Goal: Check status: Check status

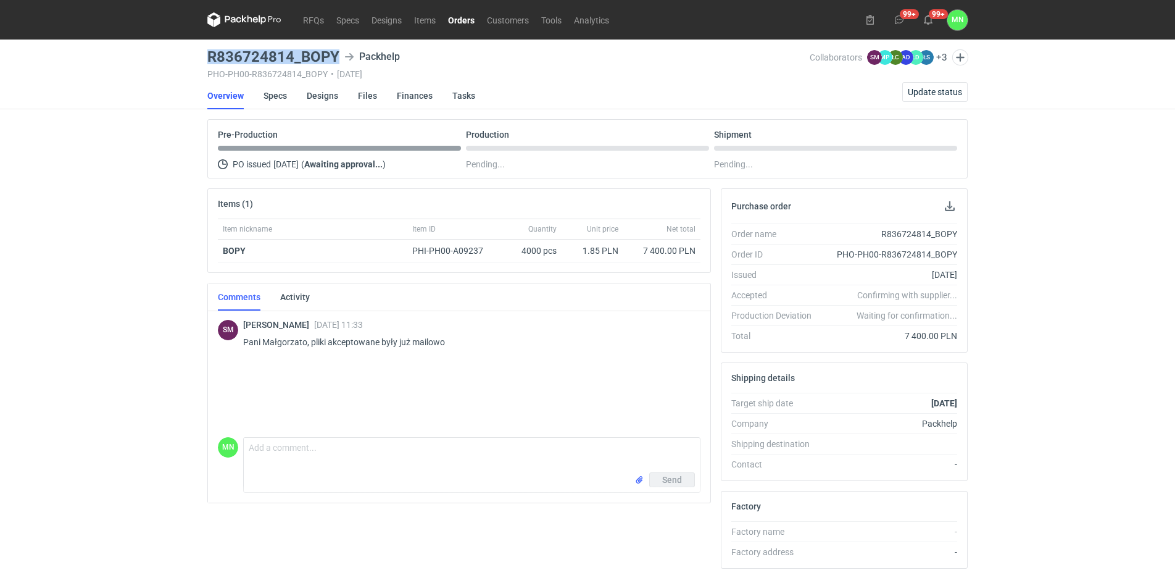
click at [463, 16] on link "Orders" at bounding box center [461, 19] width 39 height 15
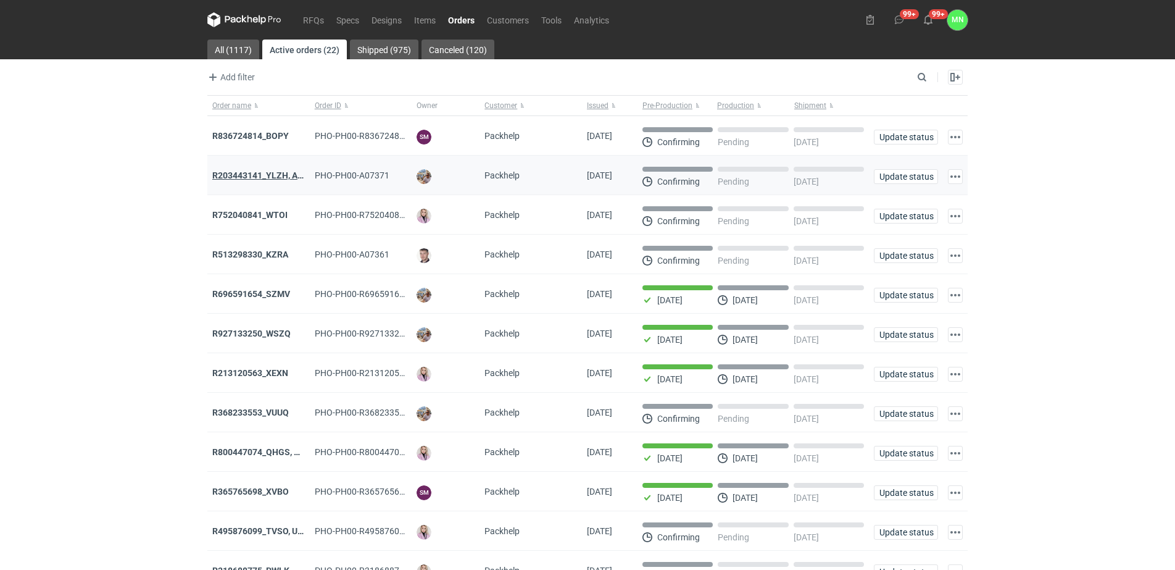
click at [247, 178] on strong "R203443141_YLZH, AHYW" at bounding box center [264, 175] width 104 height 10
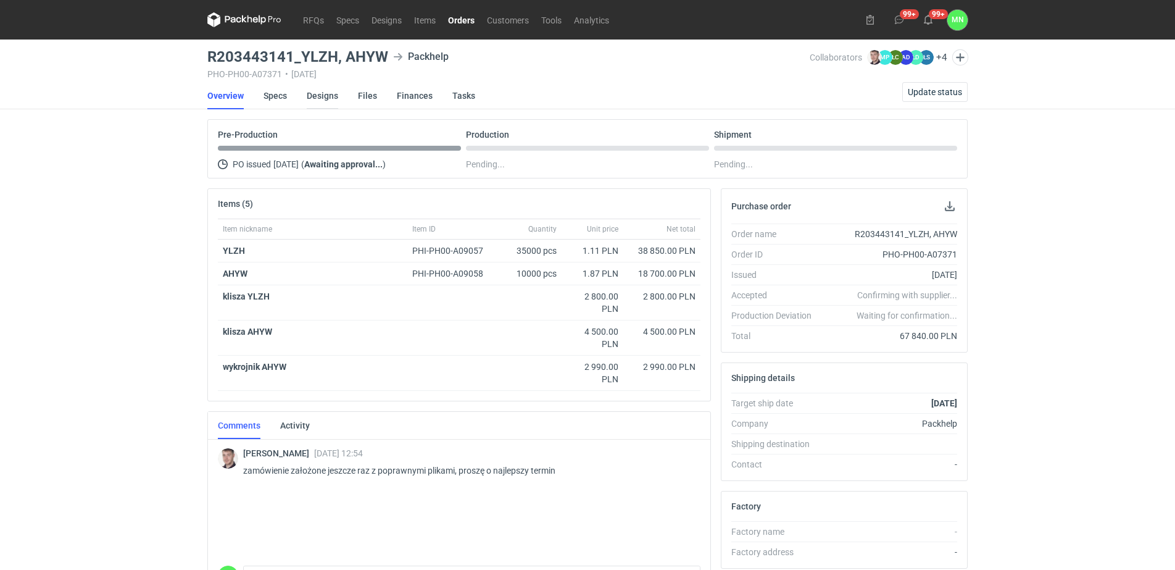
click at [324, 96] on link "Designs" at bounding box center [322, 95] width 31 height 27
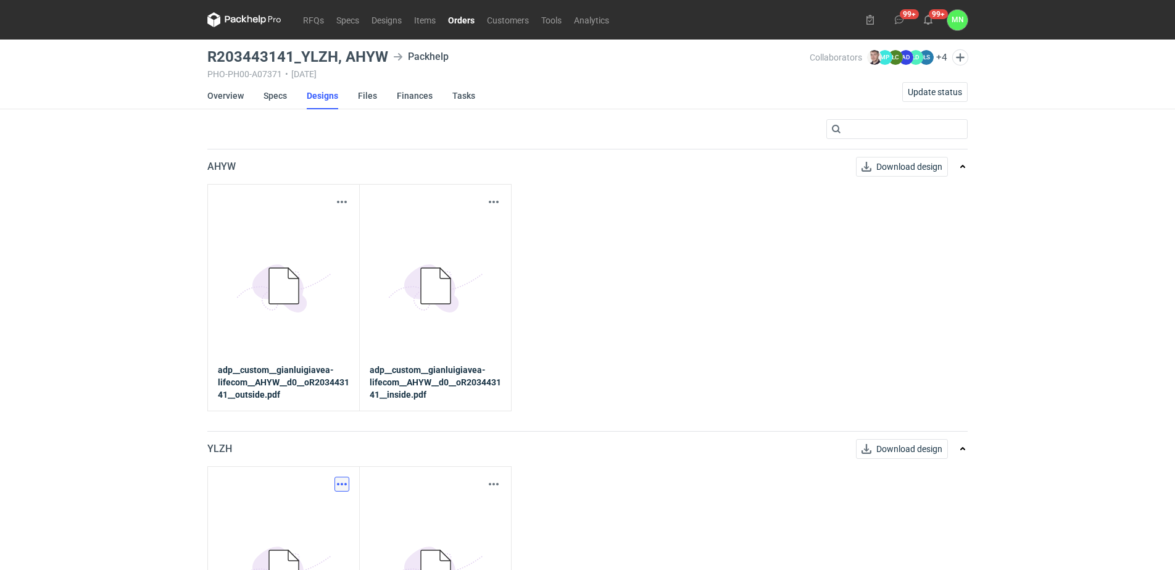
click at [346, 483] on button "button" at bounding box center [342, 483] width 15 height 15
click at [328, 505] on link "Download design part" at bounding box center [288, 511] width 114 height 20
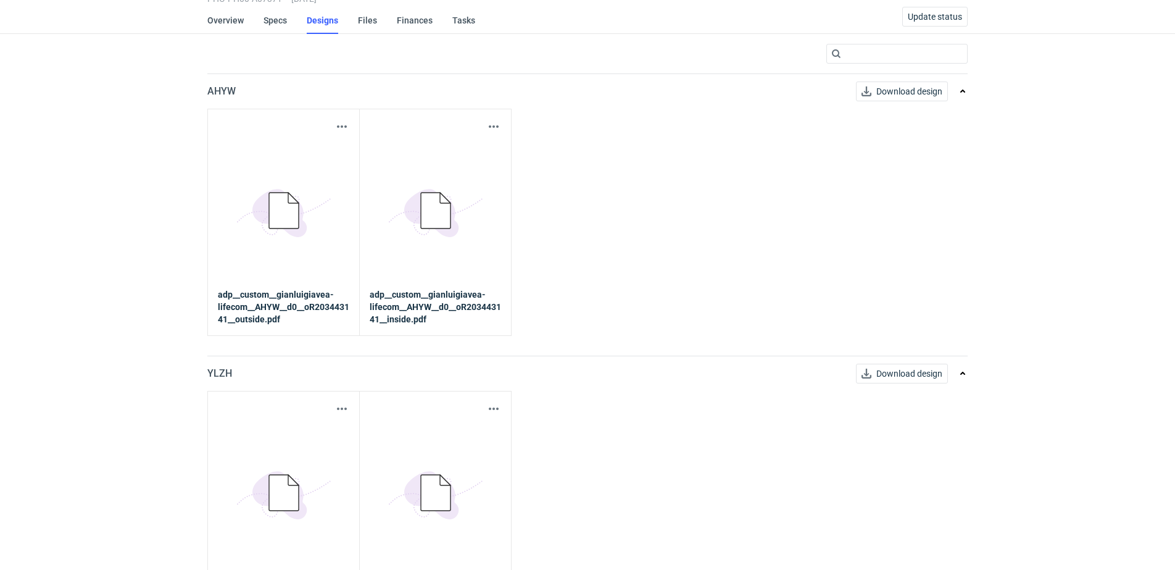
scroll to position [77, 0]
click at [493, 409] on button "button" at bounding box center [493, 406] width 15 height 15
click at [472, 429] on link "Download design part" at bounding box center [440, 434] width 114 height 20
click at [333, 125] on div "Download design part" at bounding box center [283, 124] width 131 height 15
click at [346, 125] on button "button" at bounding box center [342, 124] width 15 height 15
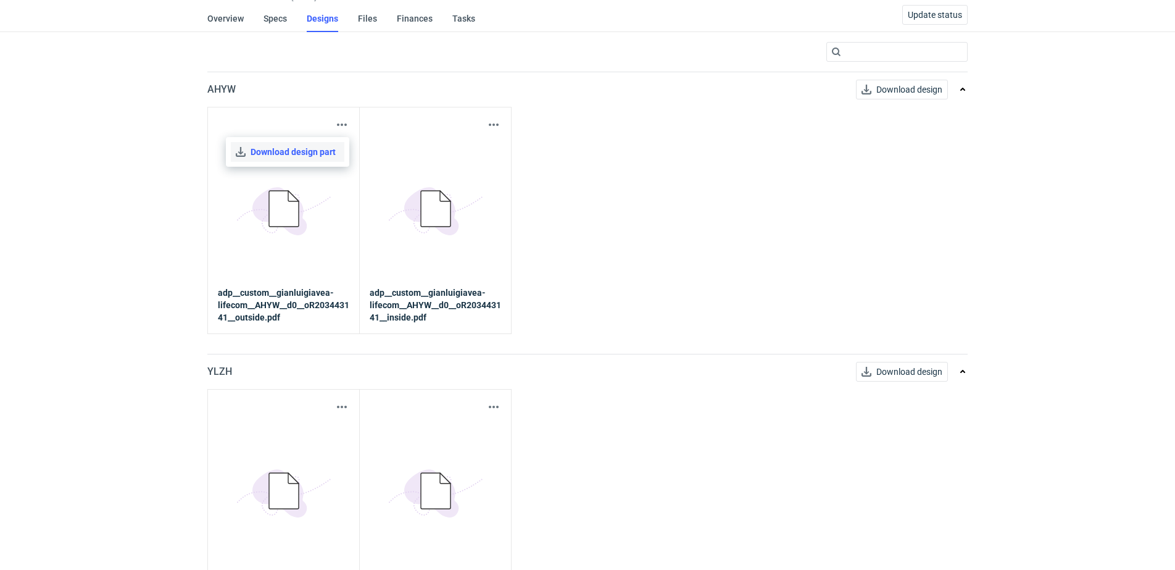
click at [331, 149] on link "Download design part" at bounding box center [288, 152] width 114 height 20
click at [488, 125] on button "button" at bounding box center [493, 124] width 15 height 15
click at [489, 152] on link "Download design part" at bounding box center [440, 152] width 114 height 20
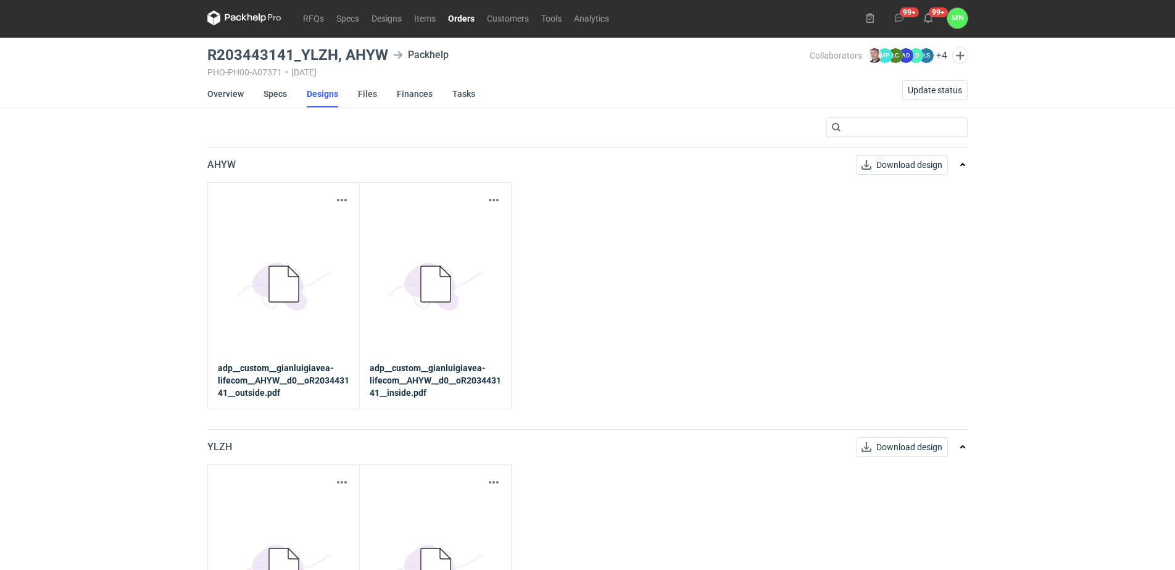
scroll to position [0, 0]
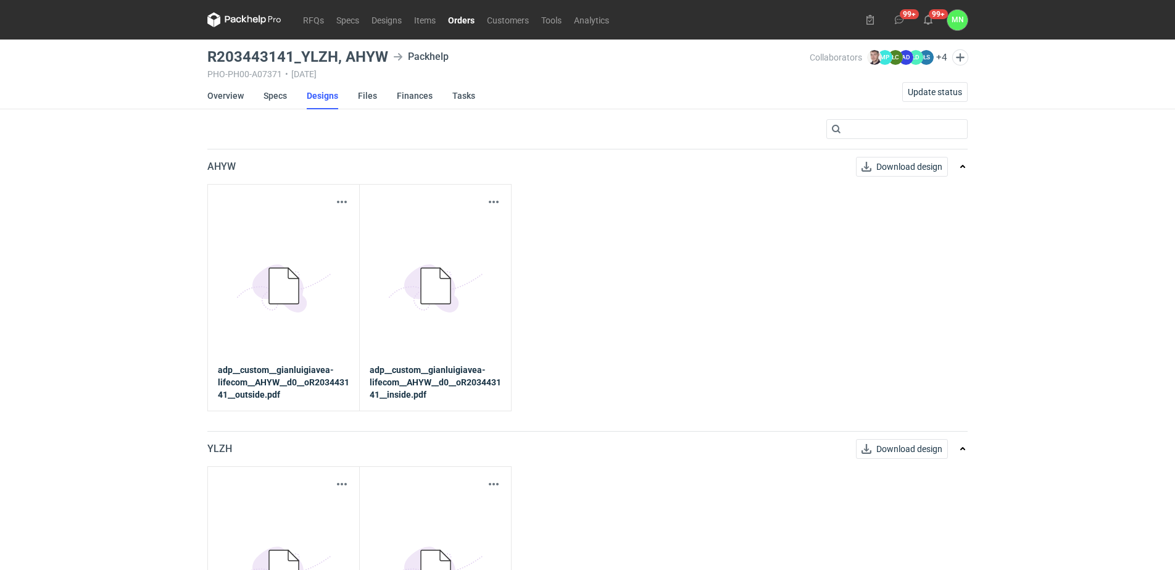
click at [467, 24] on link "Orders" at bounding box center [461, 19] width 39 height 15
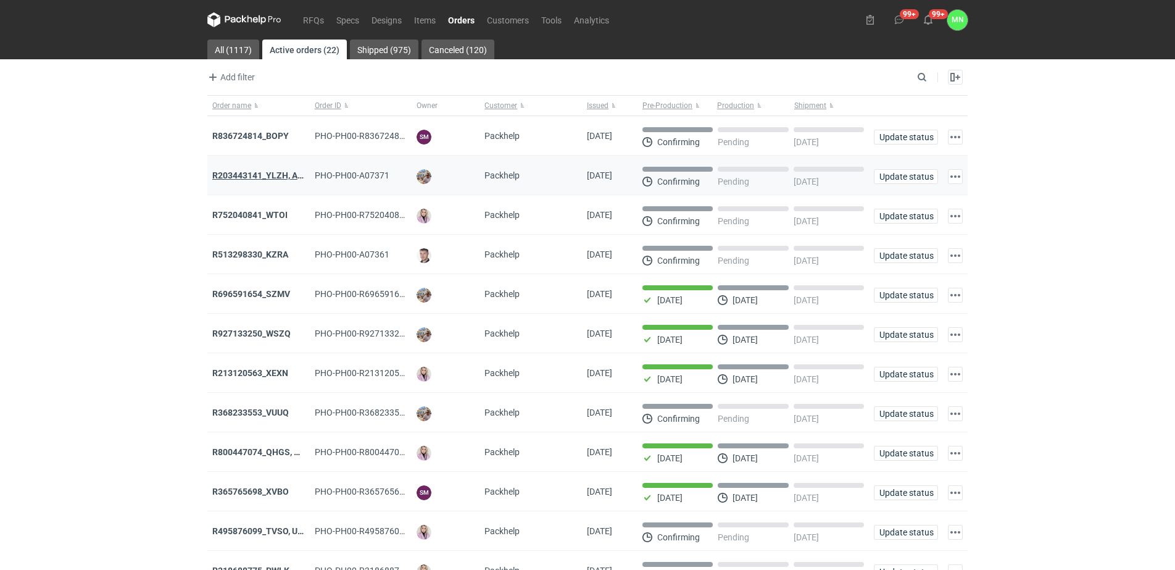
click at [263, 176] on strong "R203443141_YLZH, AHYW" at bounding box center [264, 175] width 104 height 10
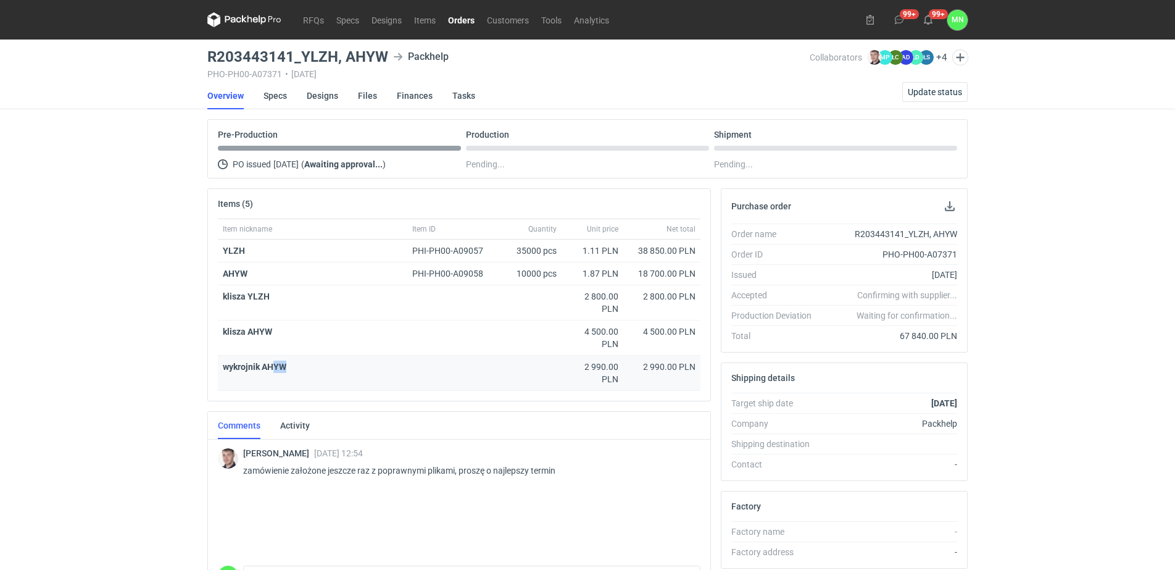
drag, startPoint x: 272, startPoint y: 373, endPoint x: 512, endPoint y: 357, distance: 240.6
click at [512, 357] on div "wykrojnik AHYW" at bounding box center [390, 372] width 344 height 35
click at [135, 362] on div "RFQs Specs Designs Items Orders Customers Tools Analytics 99+ 99+ MN Małgorzata…" at bounding box center [587, 285] width 1175 height 570
click at [271, 98] on link "Specs" at bounding box center [275, 95] width 23 height 27
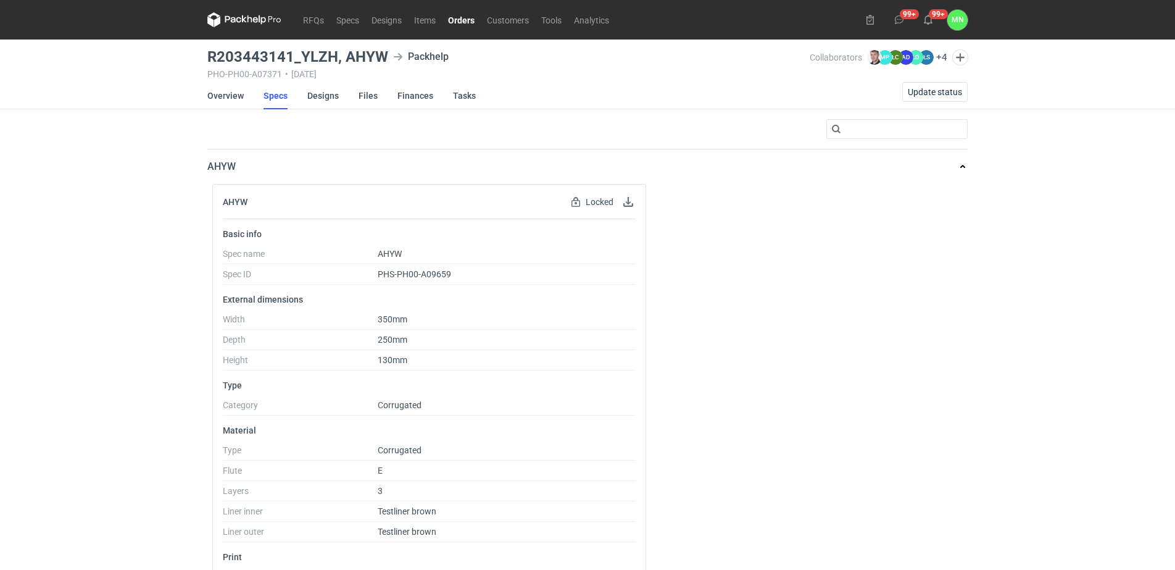
drag, startPoint x: 464, startPoint y: 22, endPoint x: 446, endPoint y: 38, distance: 24.9
click at [464, 22] on link "Orders" at bounding box center [461, 19] width 39 height 15
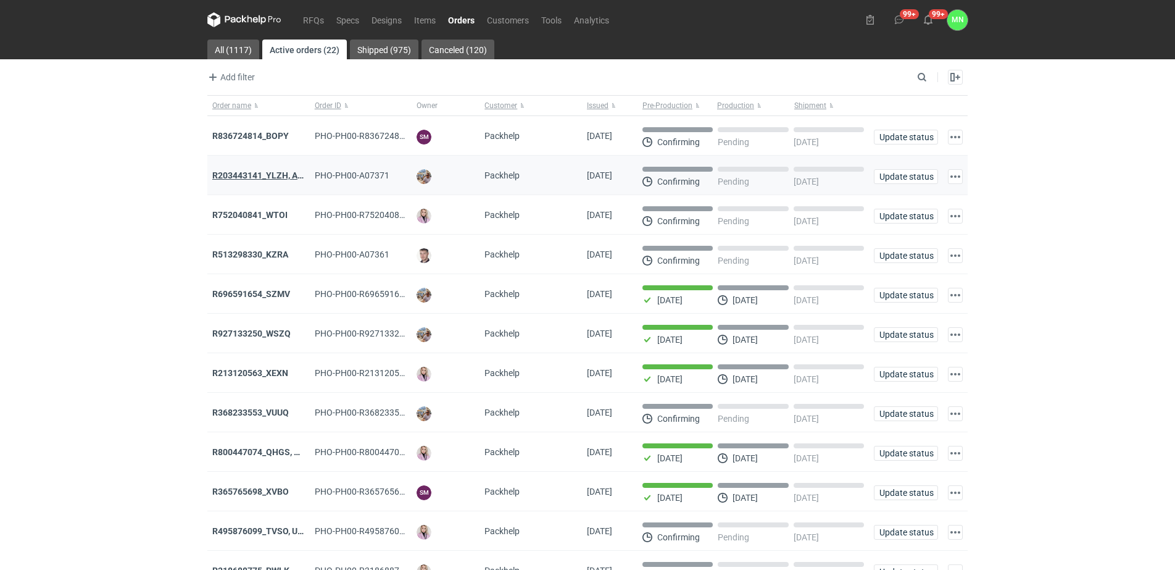
click at [264, 172] on strong "R203443141_YLZH, AHYW" at bounding box center [264, 175] width 104 height 10
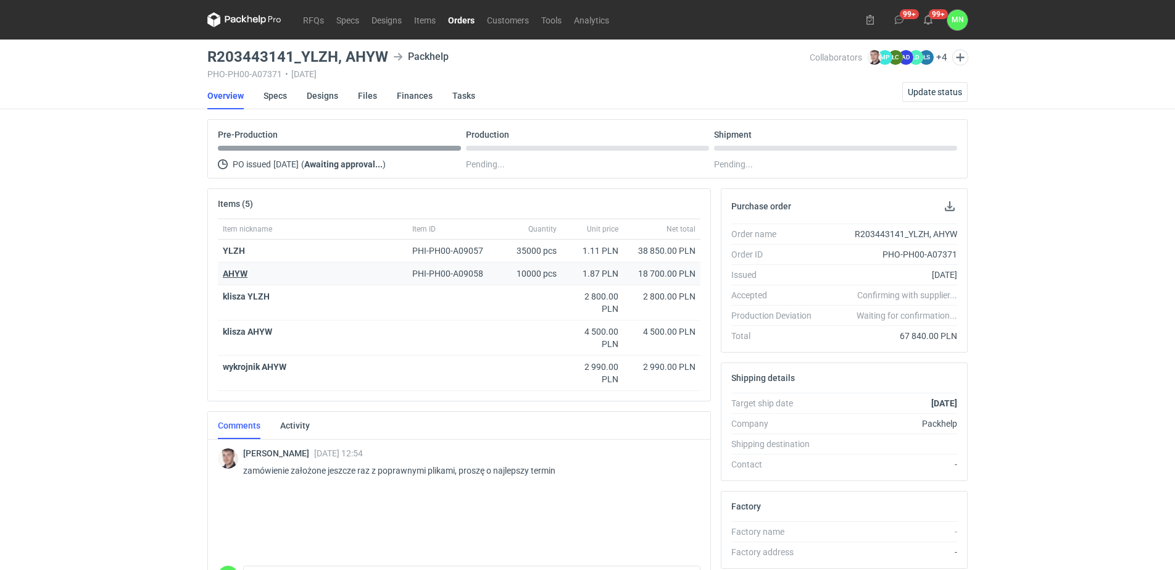
click at [238, 273] on strong "AHYW" at bounding box center [235, 273] width 25 height 10
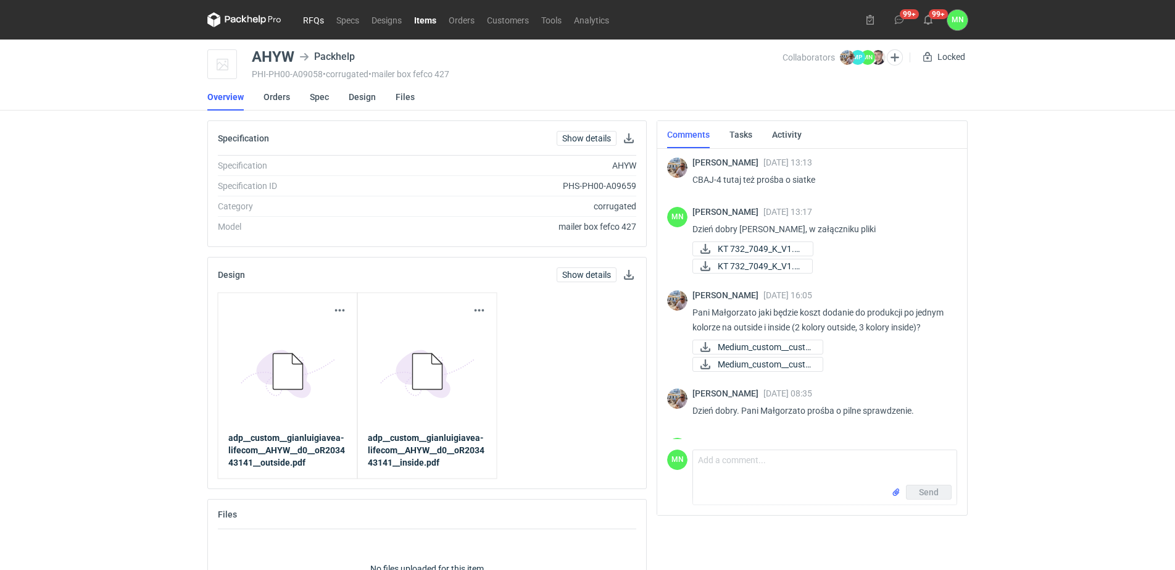
click at [317, 20] on link "RFQs" at bounding box center [313, 19] width 33 height 15
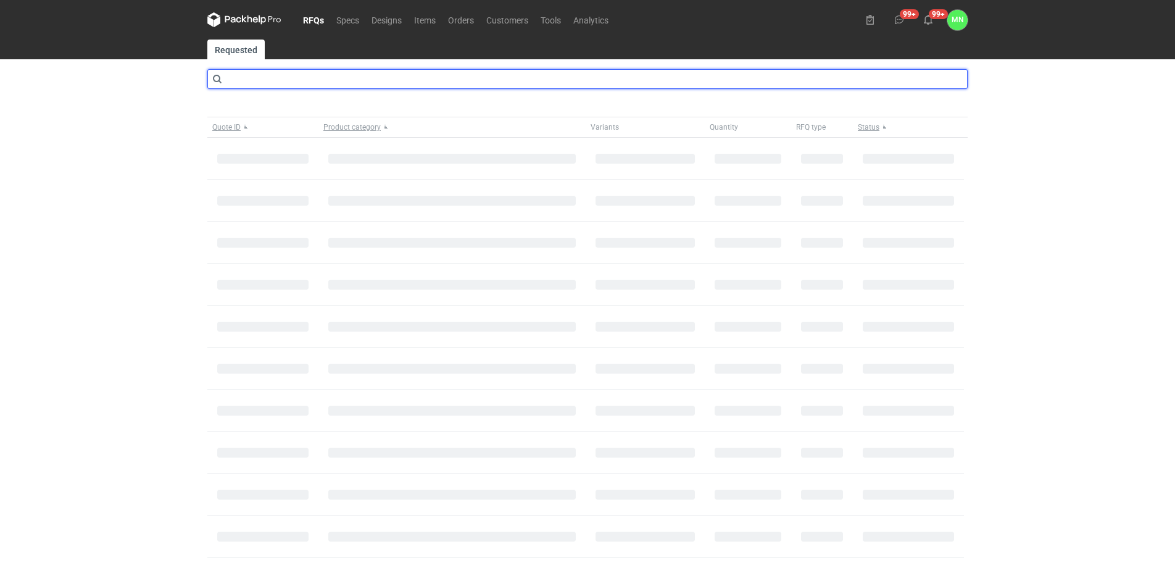
click at [275, 77] on input "text" at bounding box center [587, 79] width 760 height 20
type input "cbaj"
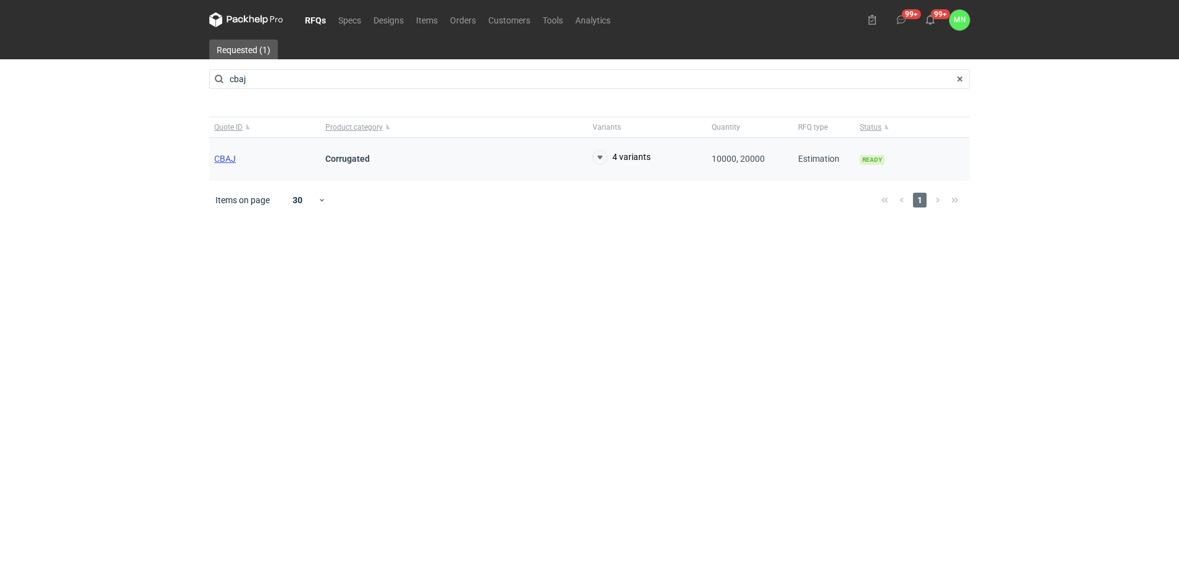
click at [228, 157] on span "CBAJ" at bounding box center [225, 159] width 22 height 10
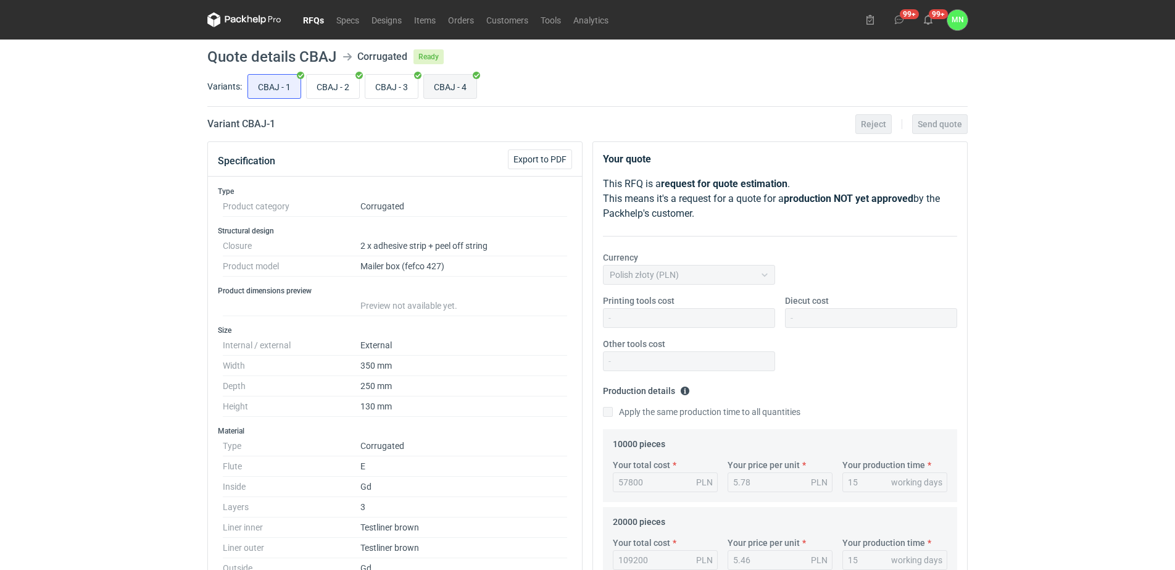
click at [450, 90] on input "CBAJ - 4" at bounding box center [450, 86] width 52 height 23
radio input "true"
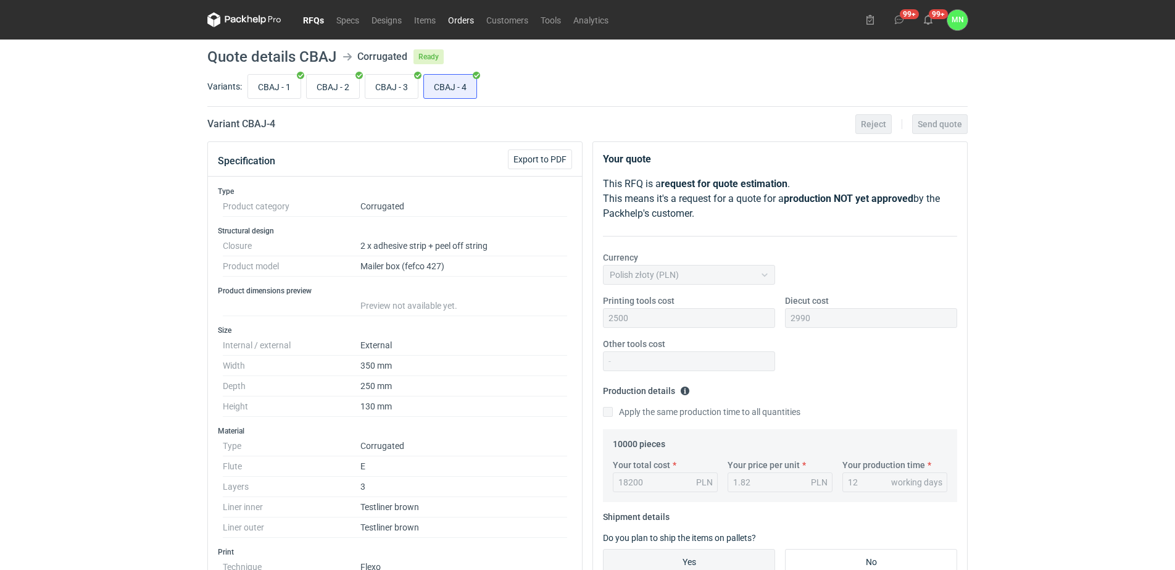
click at [455, 22] on link "Orders" at bounding box center [461, 19] width 38 height 15
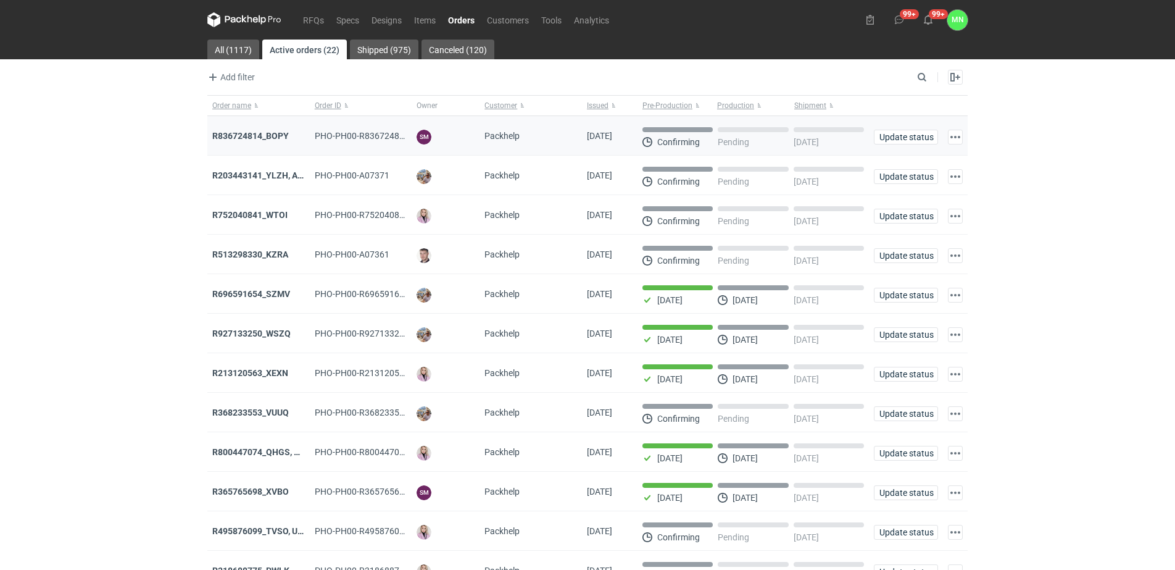
click at [260, 130] on div "R836724814_BOPY" at bounding box center [258, 136] width 93 height 12
click at [426, 19] on link "Items" at bounding box center [425, 19] width 34 height 15
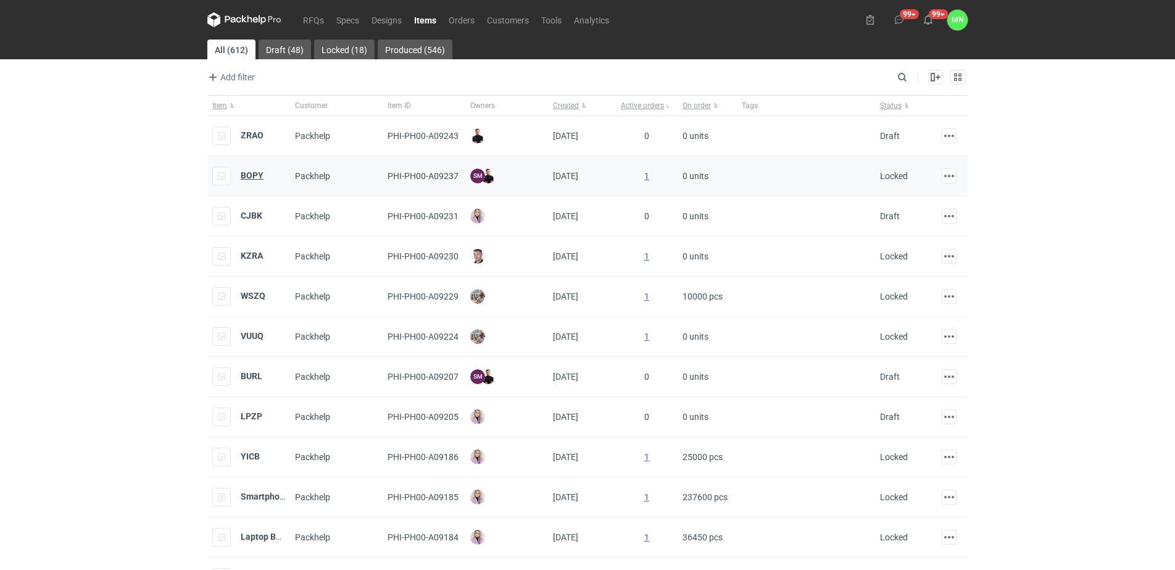
click at [258, 173] on strong "BOPY" at bounding box center [252, 175] width 23 height 10
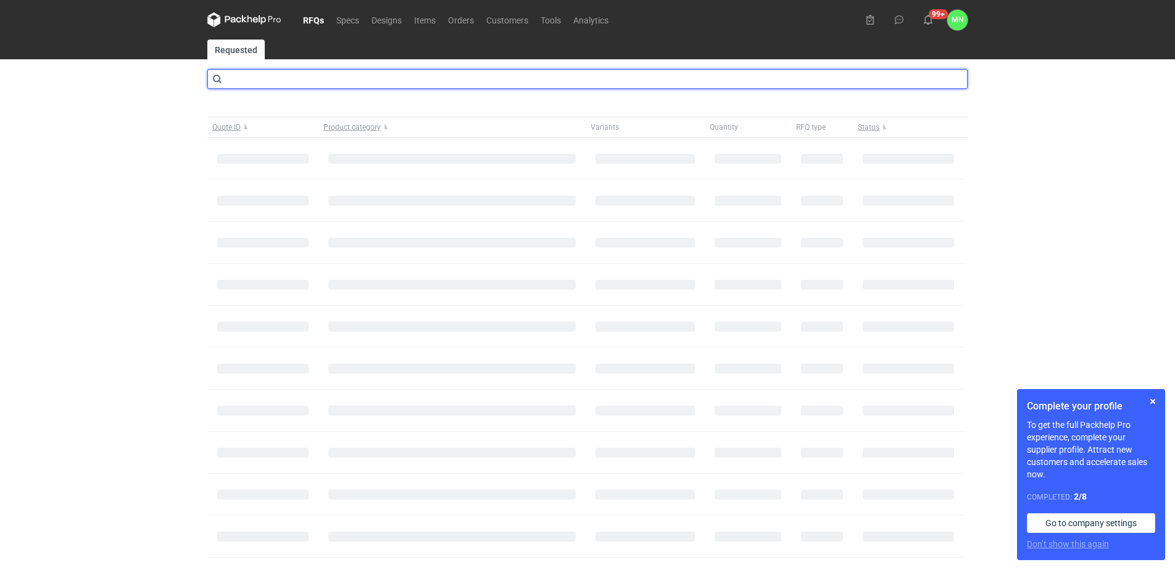
click at [342, 84] on input "text" at bounding box center [587, 79] width 760 height 20
type input "cbuc"
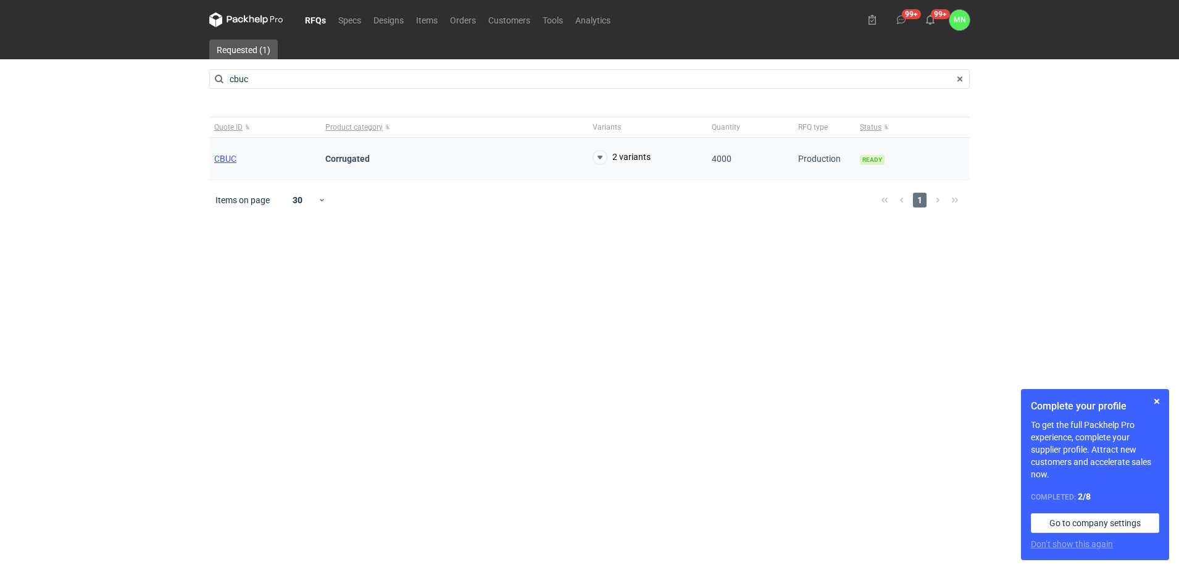
click at [222, 159] on span "CBUC" at bounding box center [225, 159] width 22 height 10
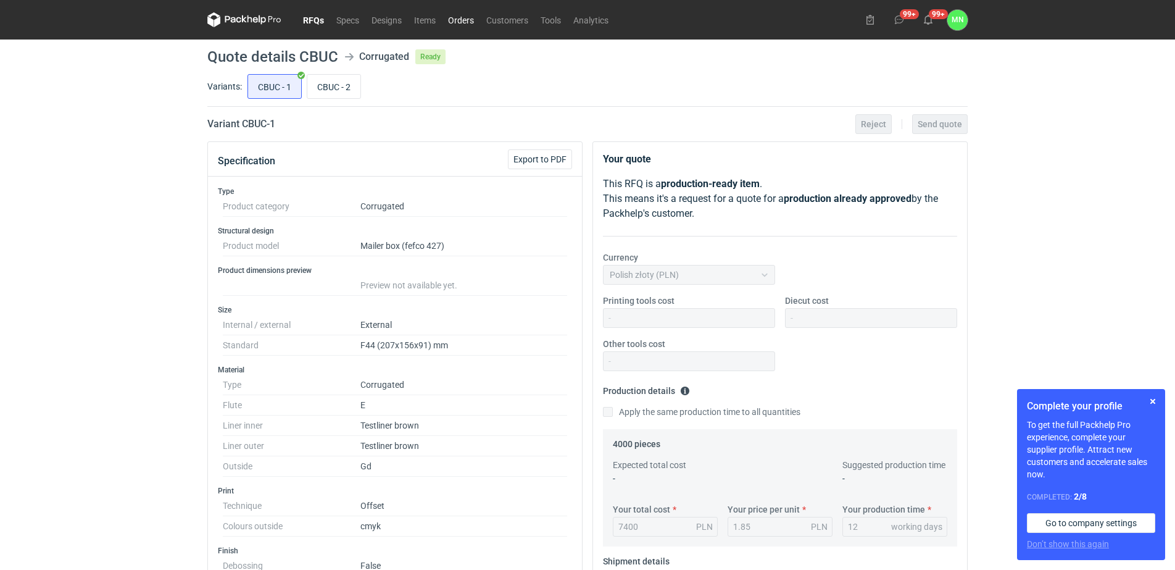
click at [458, 23] on link "Orders" at bounding box center [461, 19] width 38 height 15
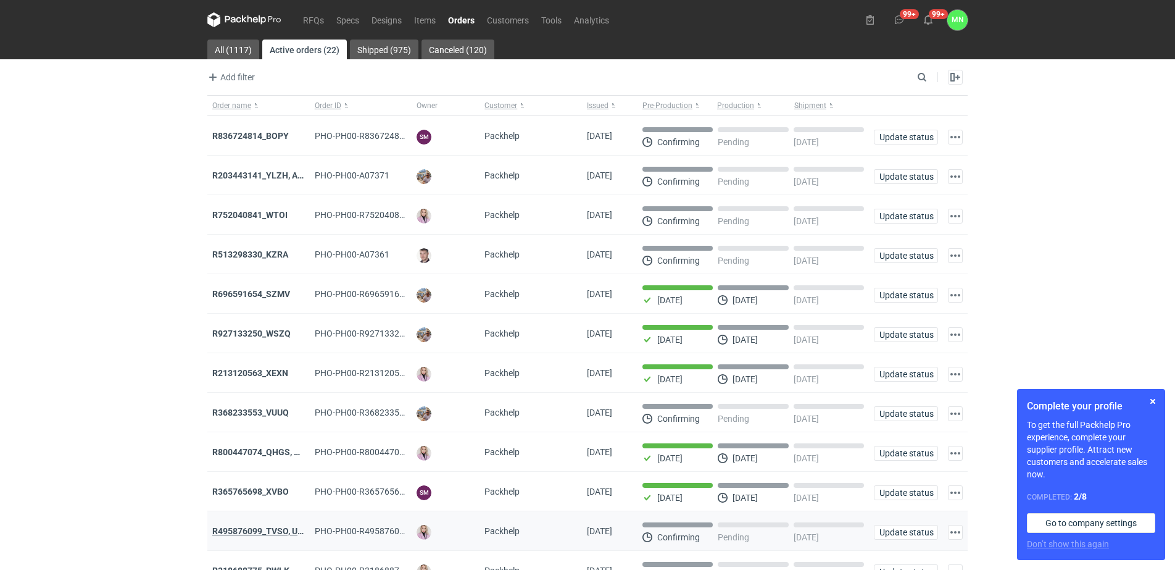
click at [278, 536] on strong "R495876099_TVSO, UQHI" at bounding box center [262, 531] width 100 height 10
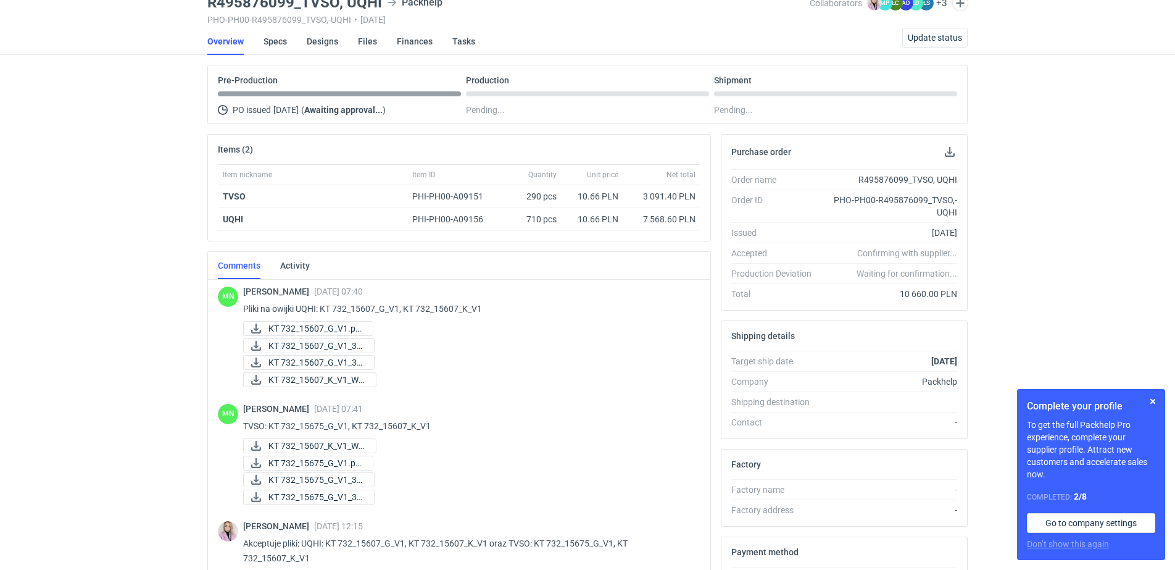
scroll to position [241, 0]
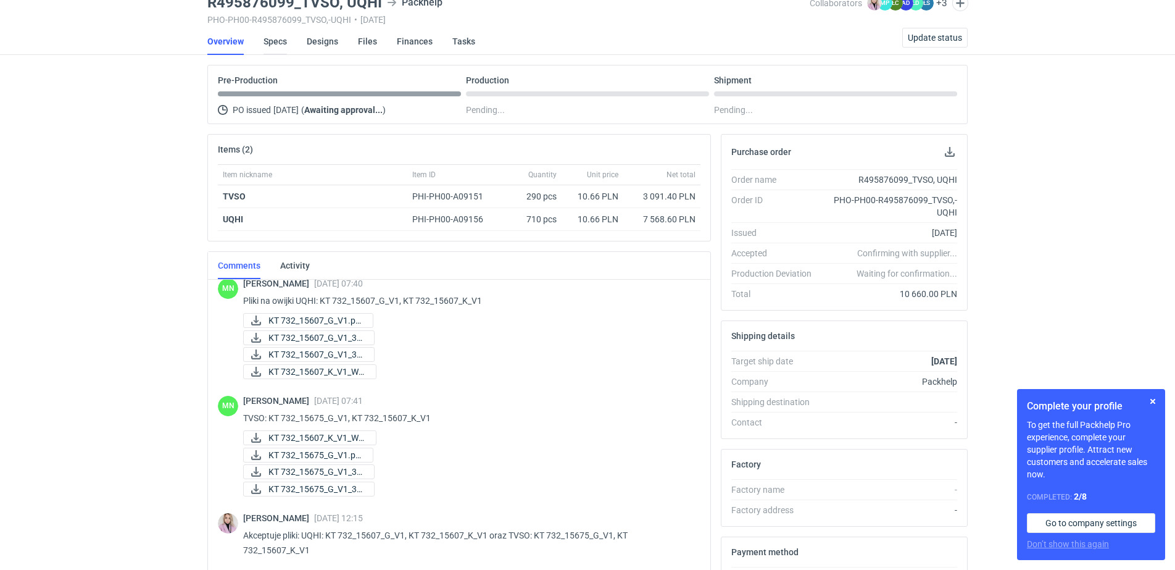
click at [283, 37] on link "Specs" at bounding box center [275, 41] width 23 height 27
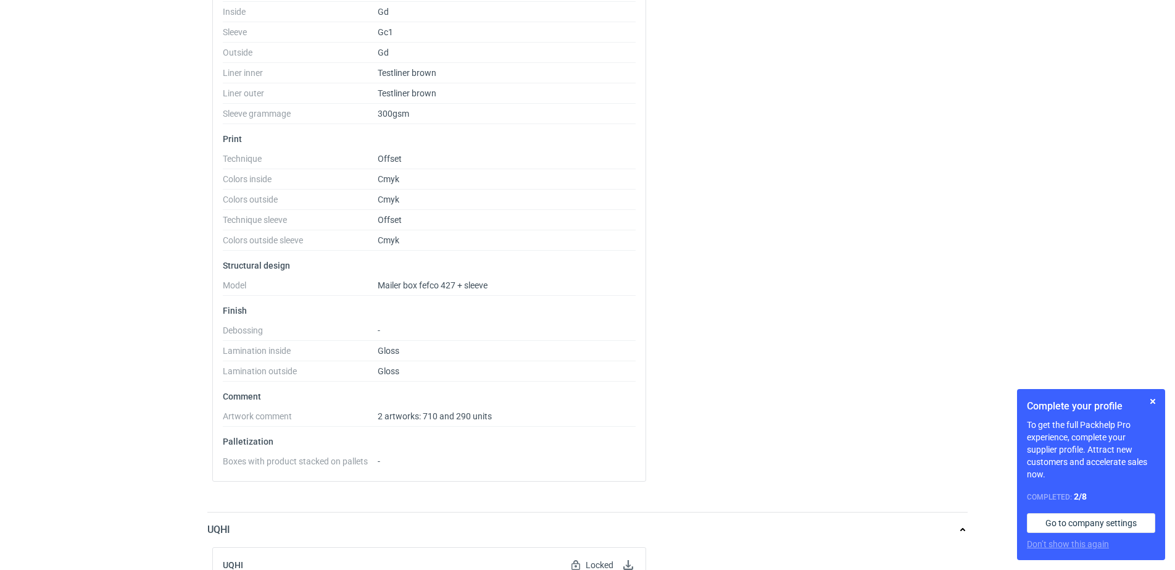
scroll to position [540, 0]
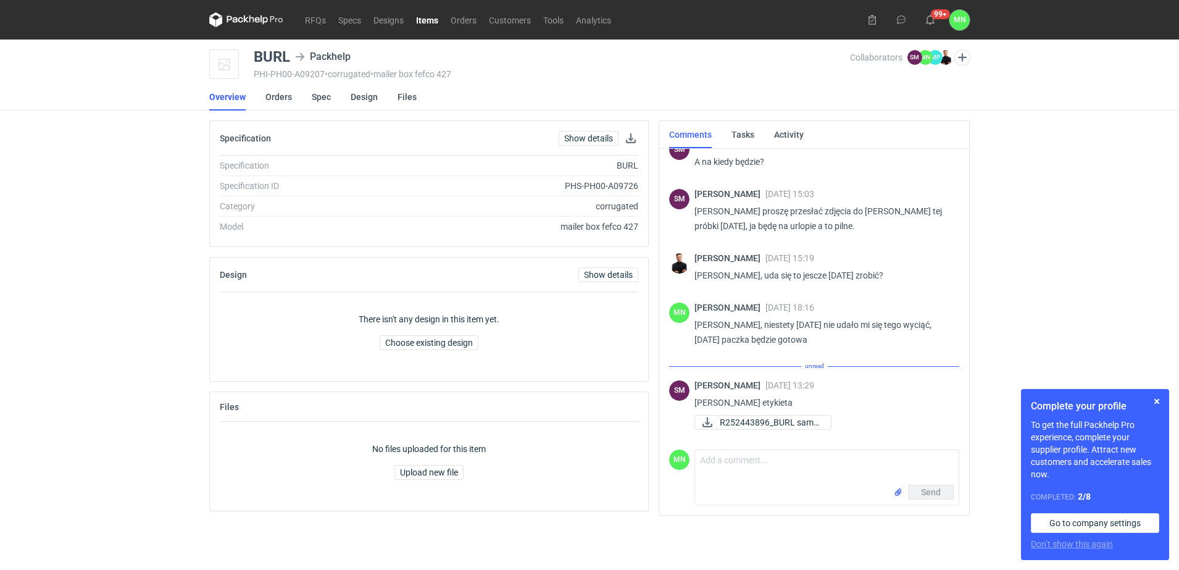
scroll to position [405, 0]
click at [726, 426] on span "R252443896_BURL samp..." at bounding box center [770, 422] width 101 height 14
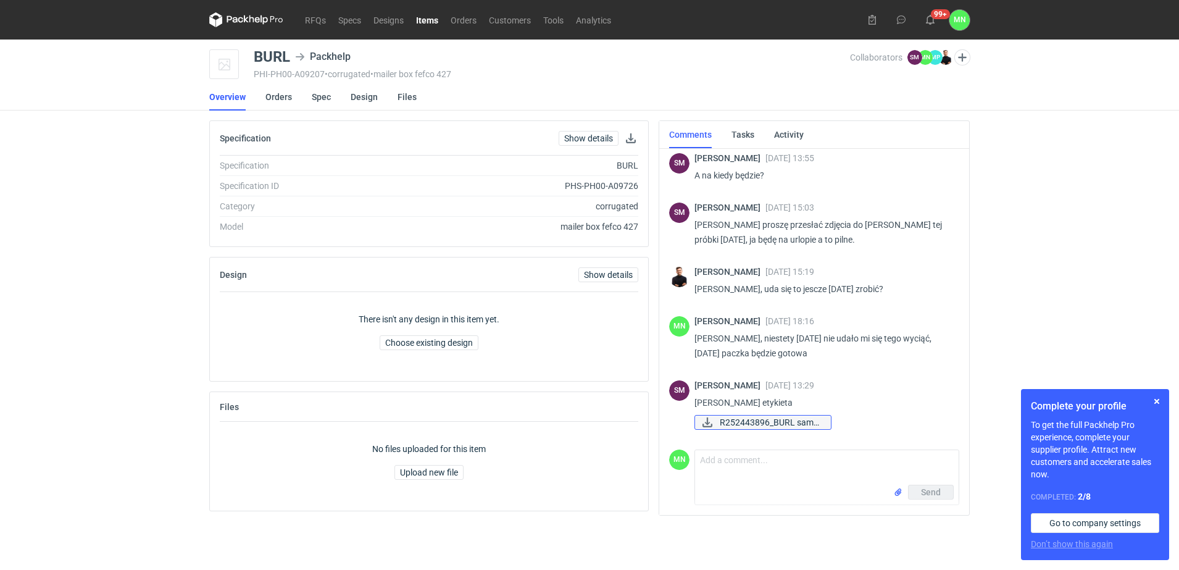
scroll to position [391, 0]
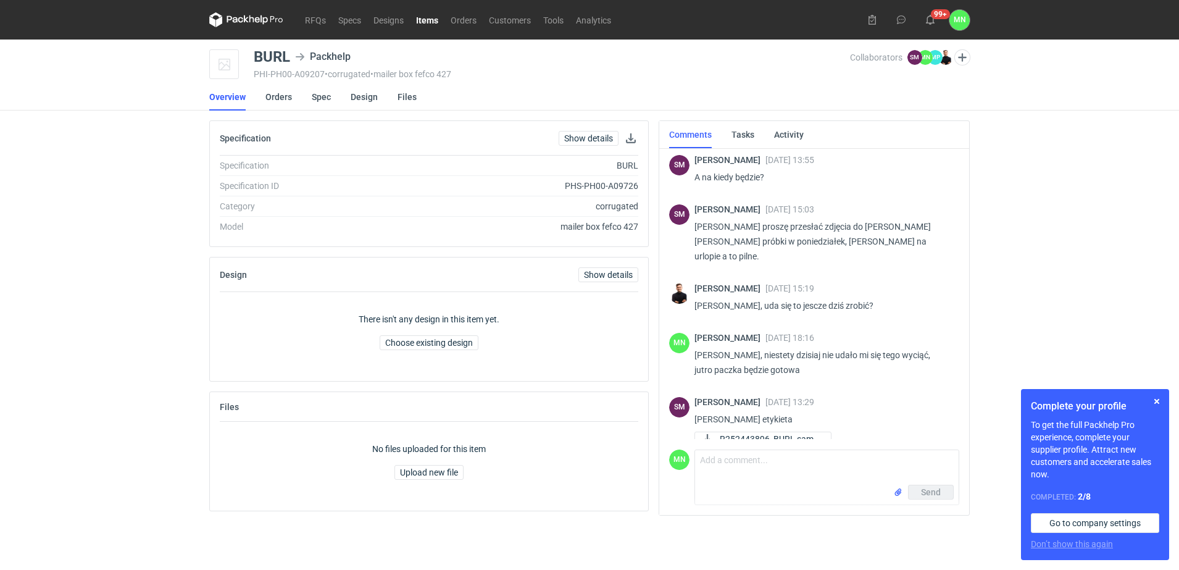
scroll to position [391, 0]
click at [755, 459] on textarea "Comment message" at bounding box center [827, 467] width 264 height 35
type textarea "paczka oklejona"
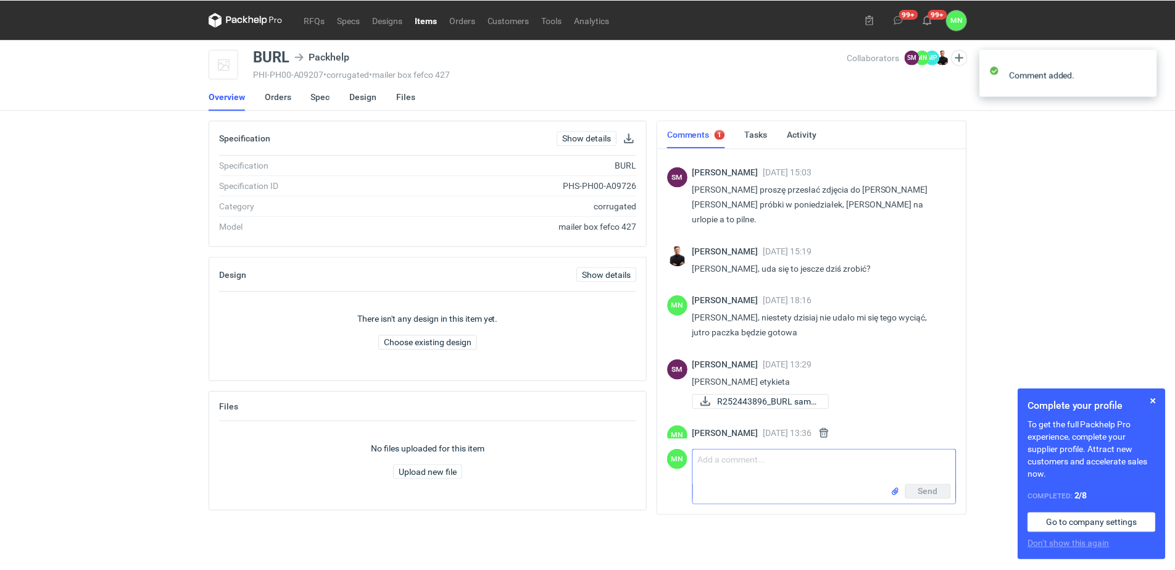
scroll to position [446, 0]
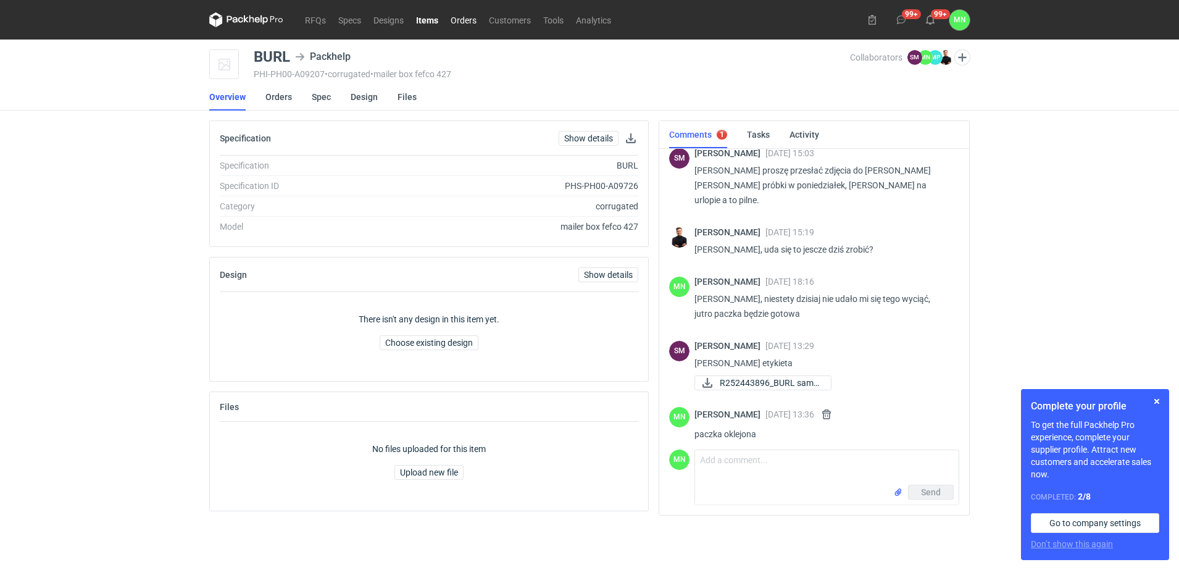
click at [465, 20] on link "Orders" at bounding box center [463, 19] width 38 height 15
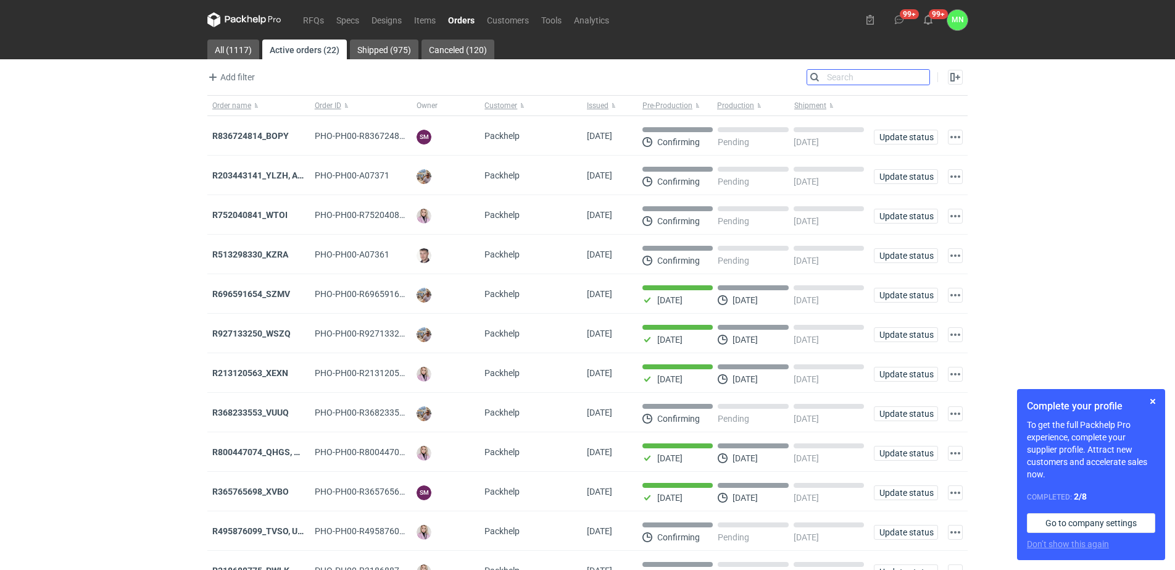
click at [922, 73] on input "Search" at bounding box center [868, 77] width 122 height 15
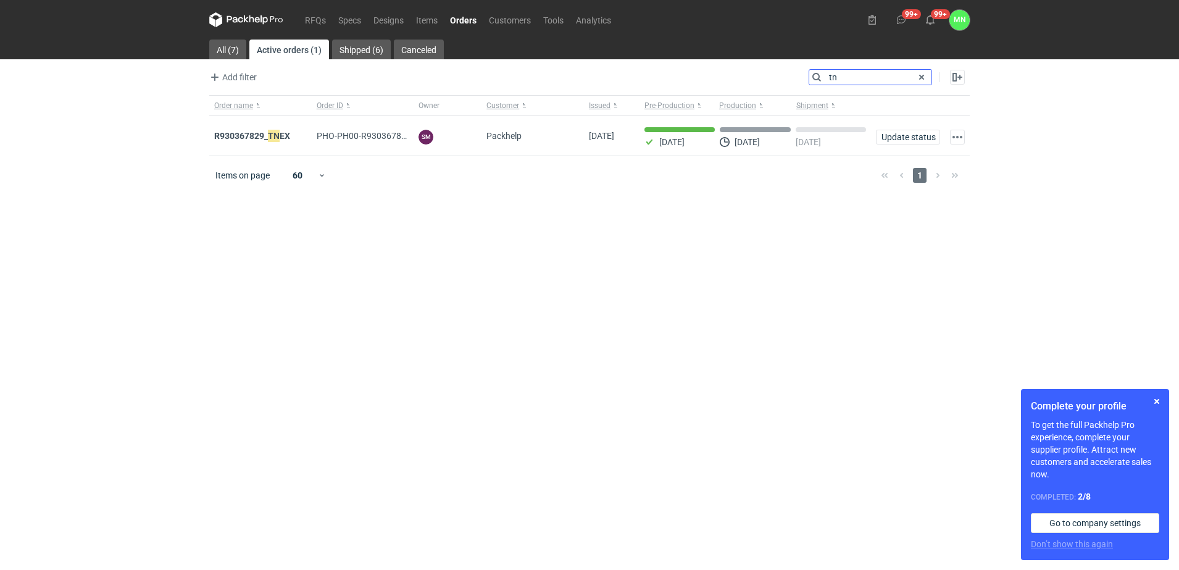
type input "tn"
drag, startPoint x: 452, startPoint y: 22, endPoint x: 457, endPoint y: 44, distance: 23.2
click at [452, 22] on link "Orders" at bounding box center [463, 19] width 39 height 15
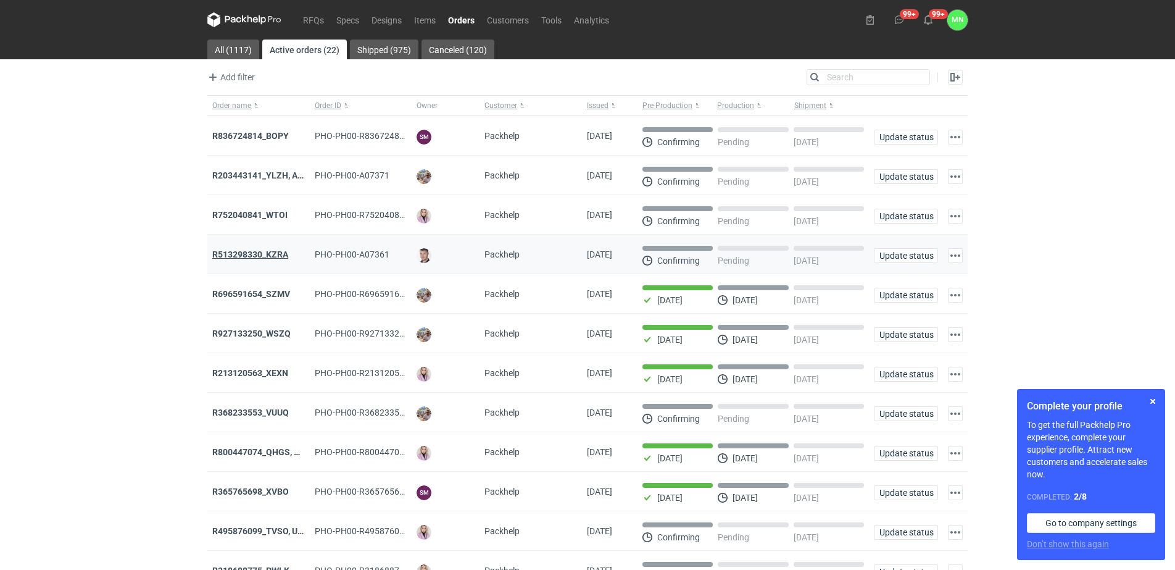
click at [283, 256] on strong "R513298330_KZRA" at bounding box center [250, 254] width 76 height 10
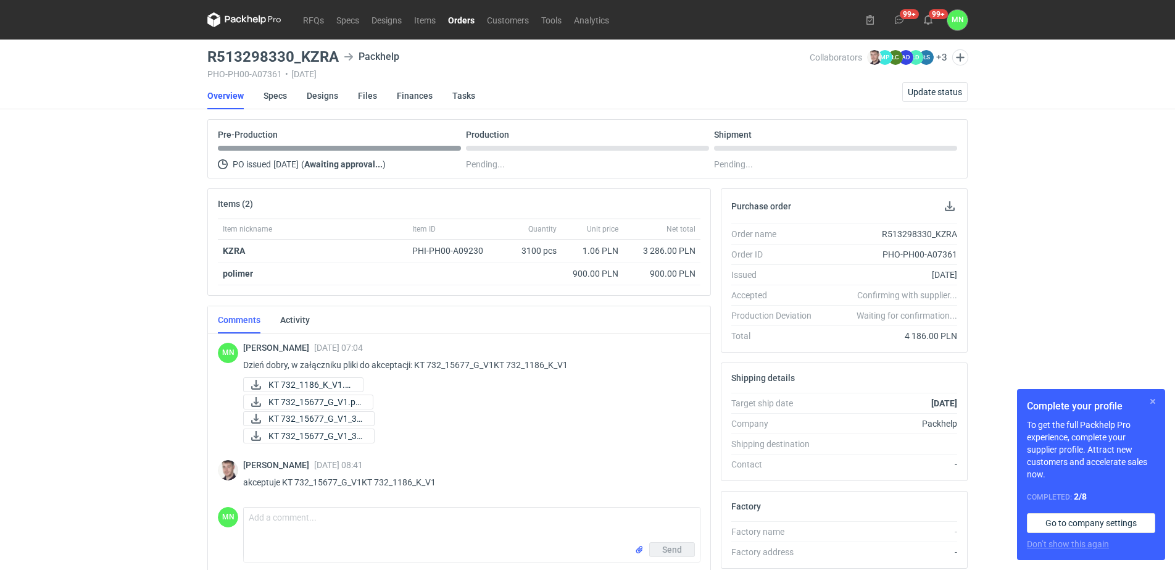
click at [1154, 404] on button "button" at bounding box center [1152, 401] width 15 height 15
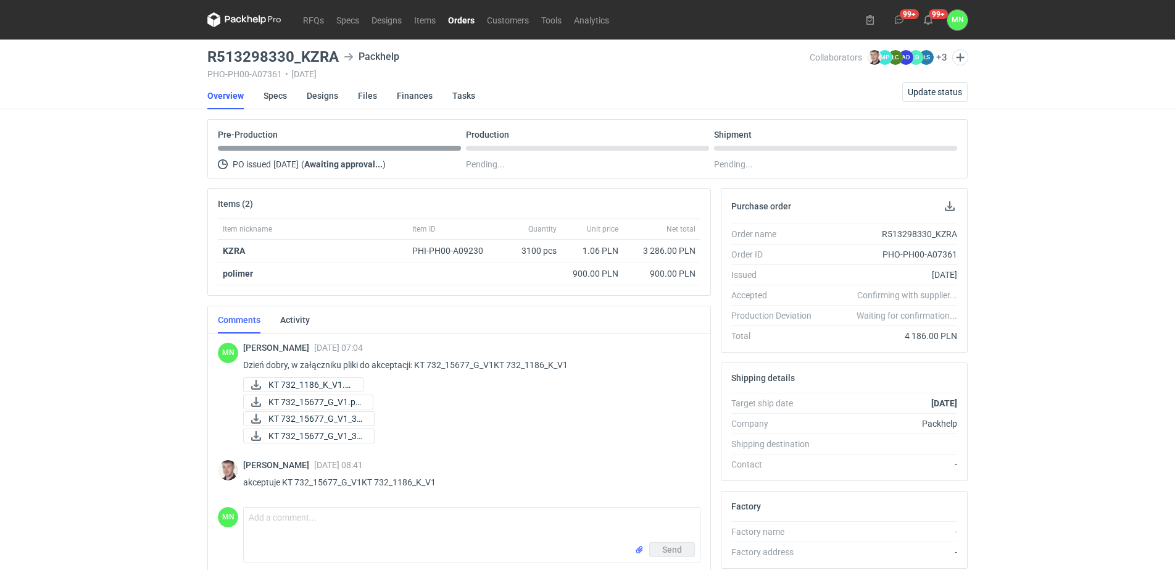
click at [717, 478] on div "Purchase order Order name R513298330_KZRA Order ID PHO-PH00-A07361 Issued [DATE…" at bounding box center [844, 470] width 257 height 565
click at [949, 91] on span "Update status" at bounding box center [935, 92] width 54 height 9
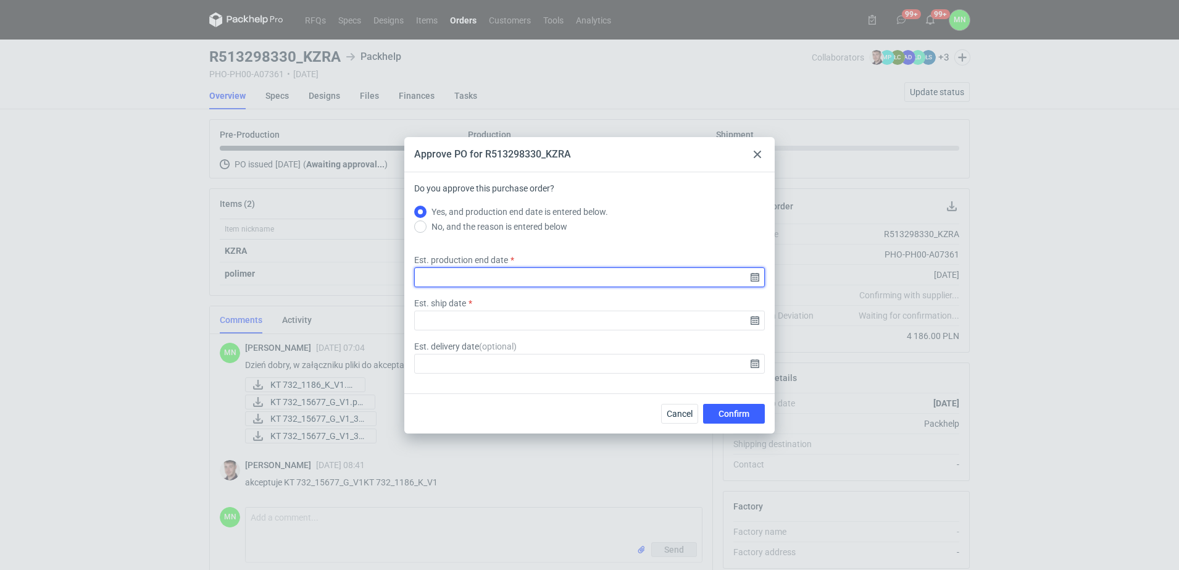
click at [758, 276] on input "Est. production end date" at bounding box center [589, 277] width 351 height 20
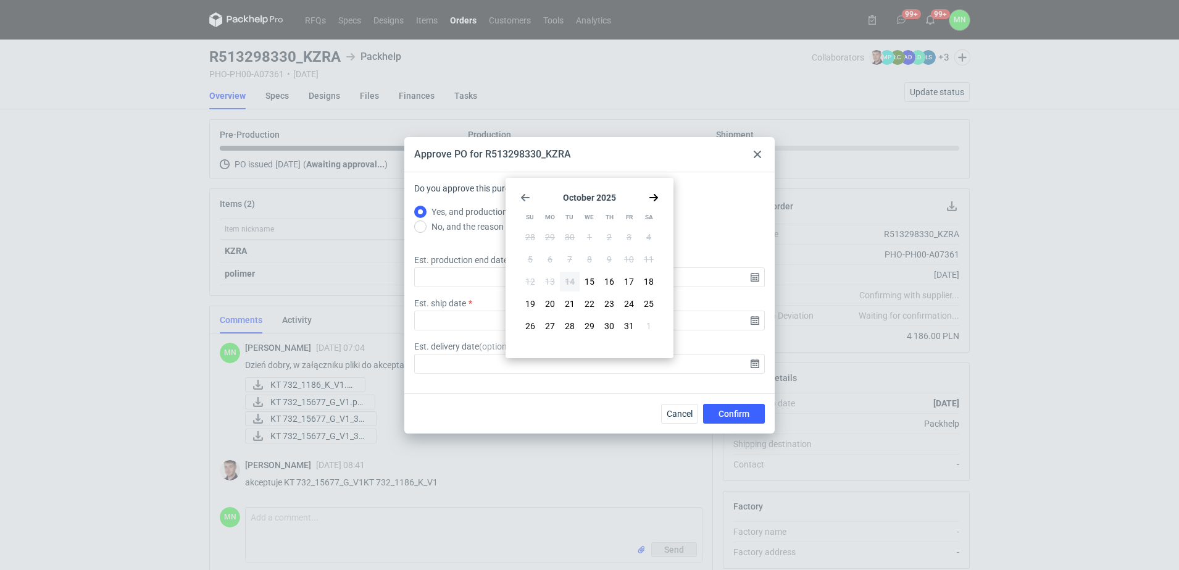
click at [757, 152] on icon at bounding box center [757, 154] width 7 height 7
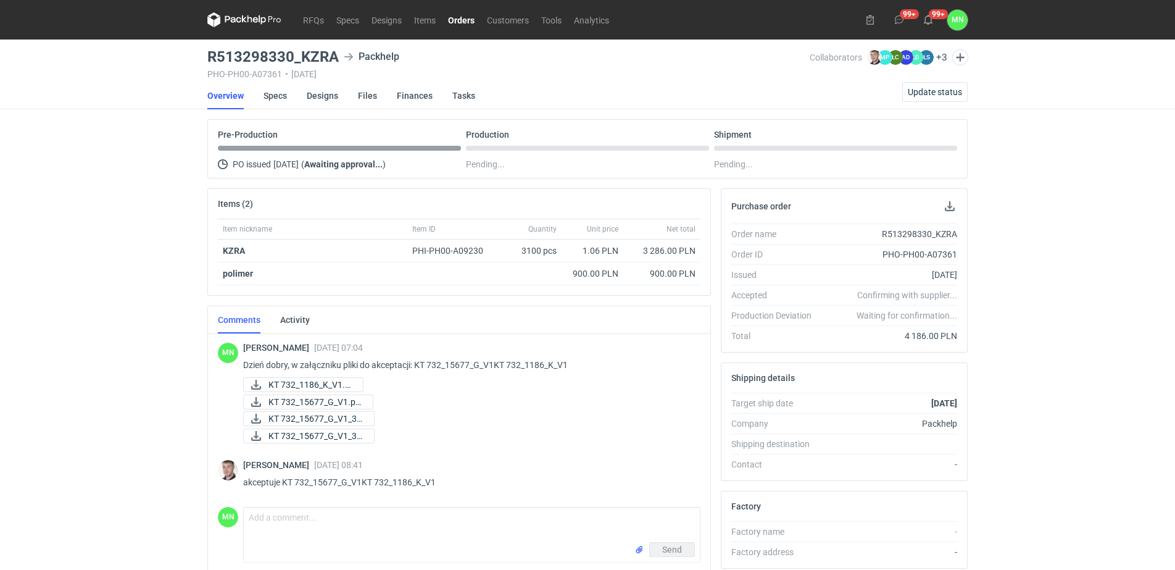
click at [461, 10] on nav "RFQs Specs Designs Items Orders Customers Tools Analytics" at bounding box center [411, 19] width 408 height 39
click at [462, 15] on link "Orders" at bounding box center [461, 19] width 39 height 15
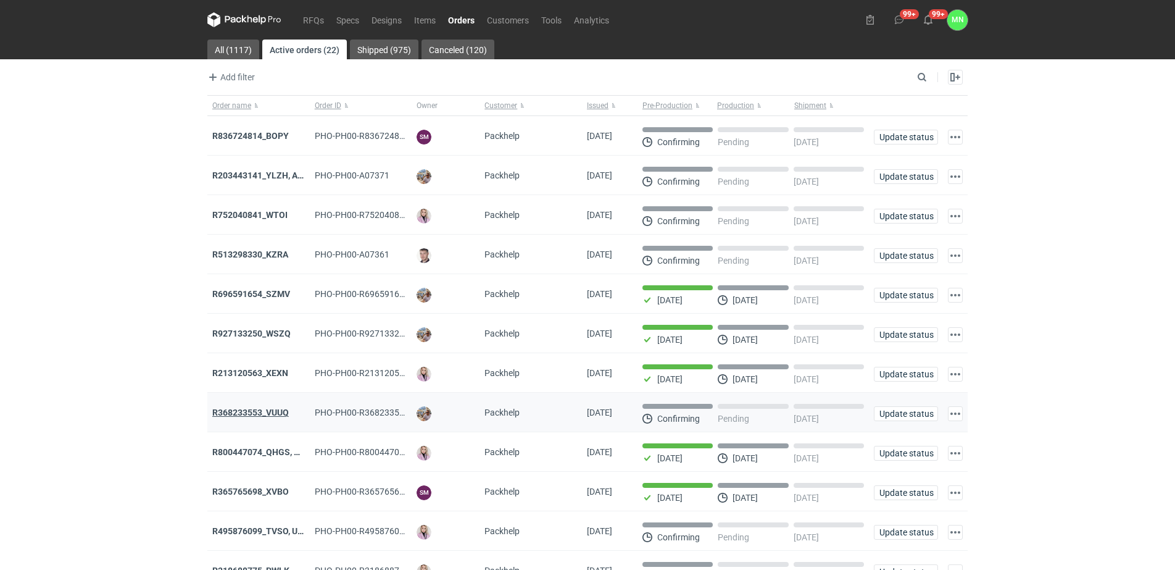
click at [281, 414] on strong "R368233553_VUUQ" at bounding box center [250, 412] width 77 height 10
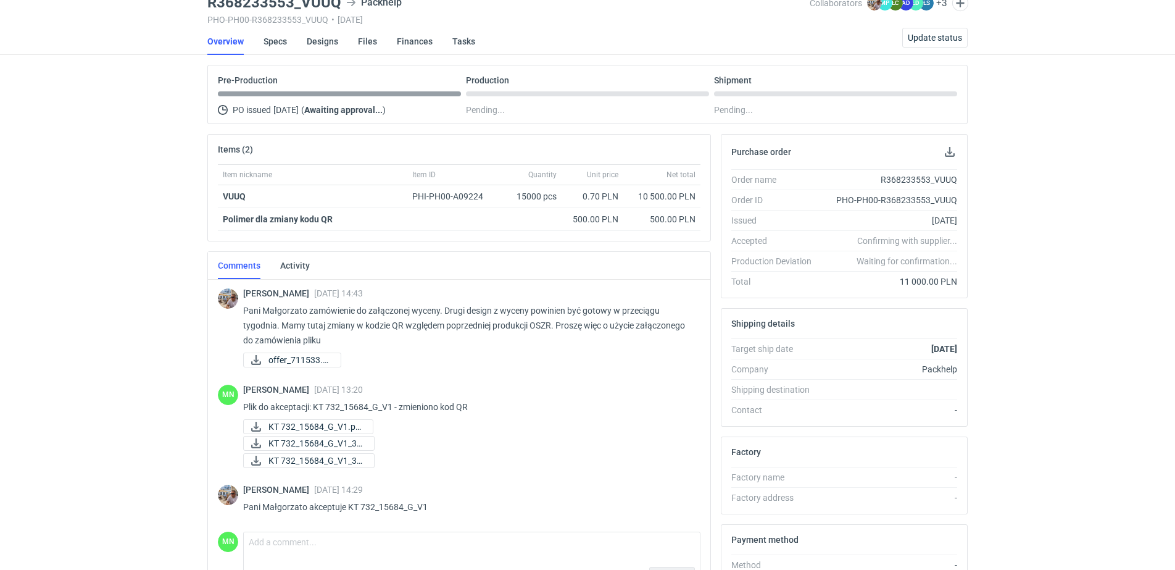
scroll to position [11, 0]
